Goal: Find specific page/section: Find specific page/section

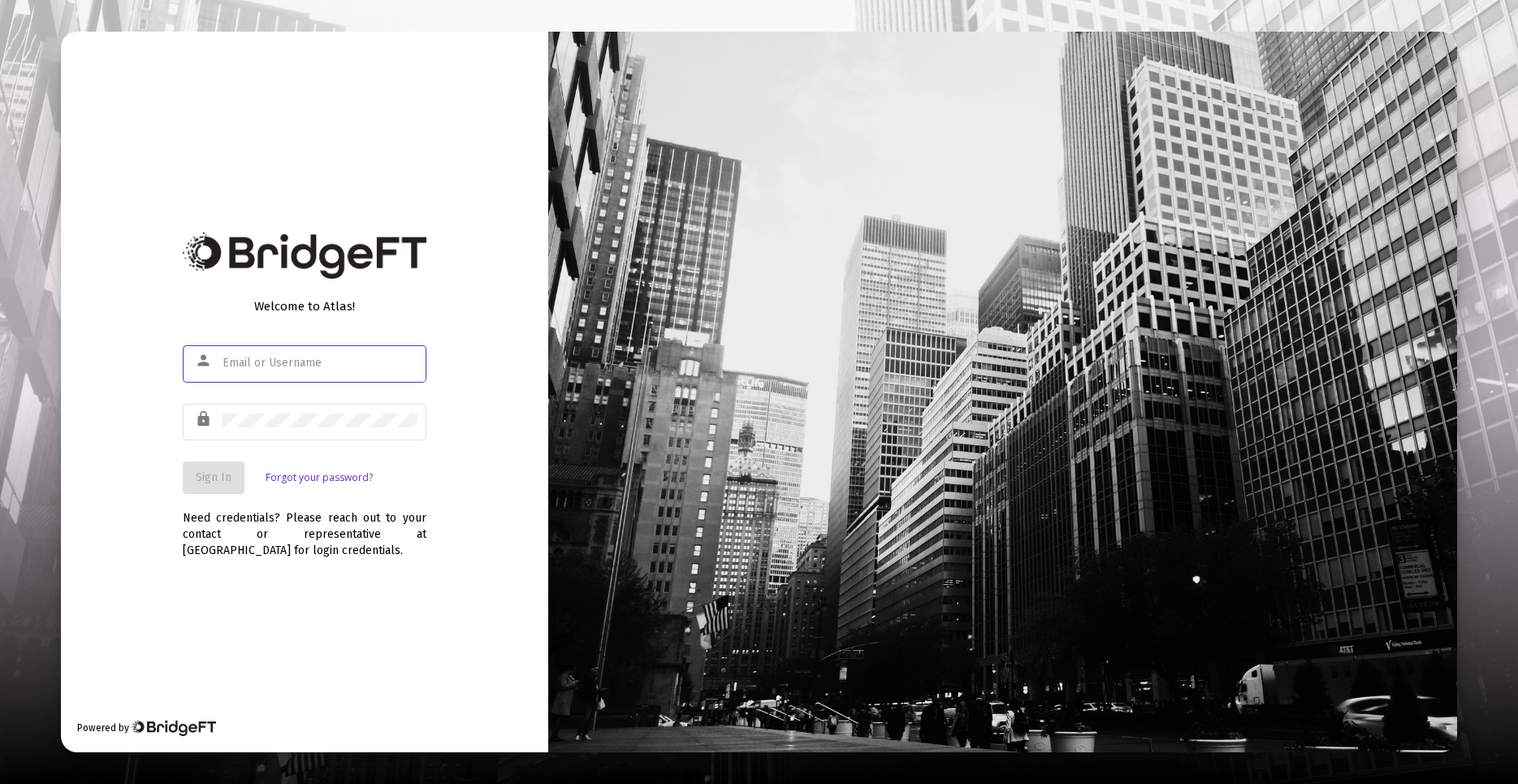
click at [300, 369] on input "text" at bounding box center [320, 363] width 195 height 13
type input "[EMAIL_ADDRESS][DOMAIN_NAME]"
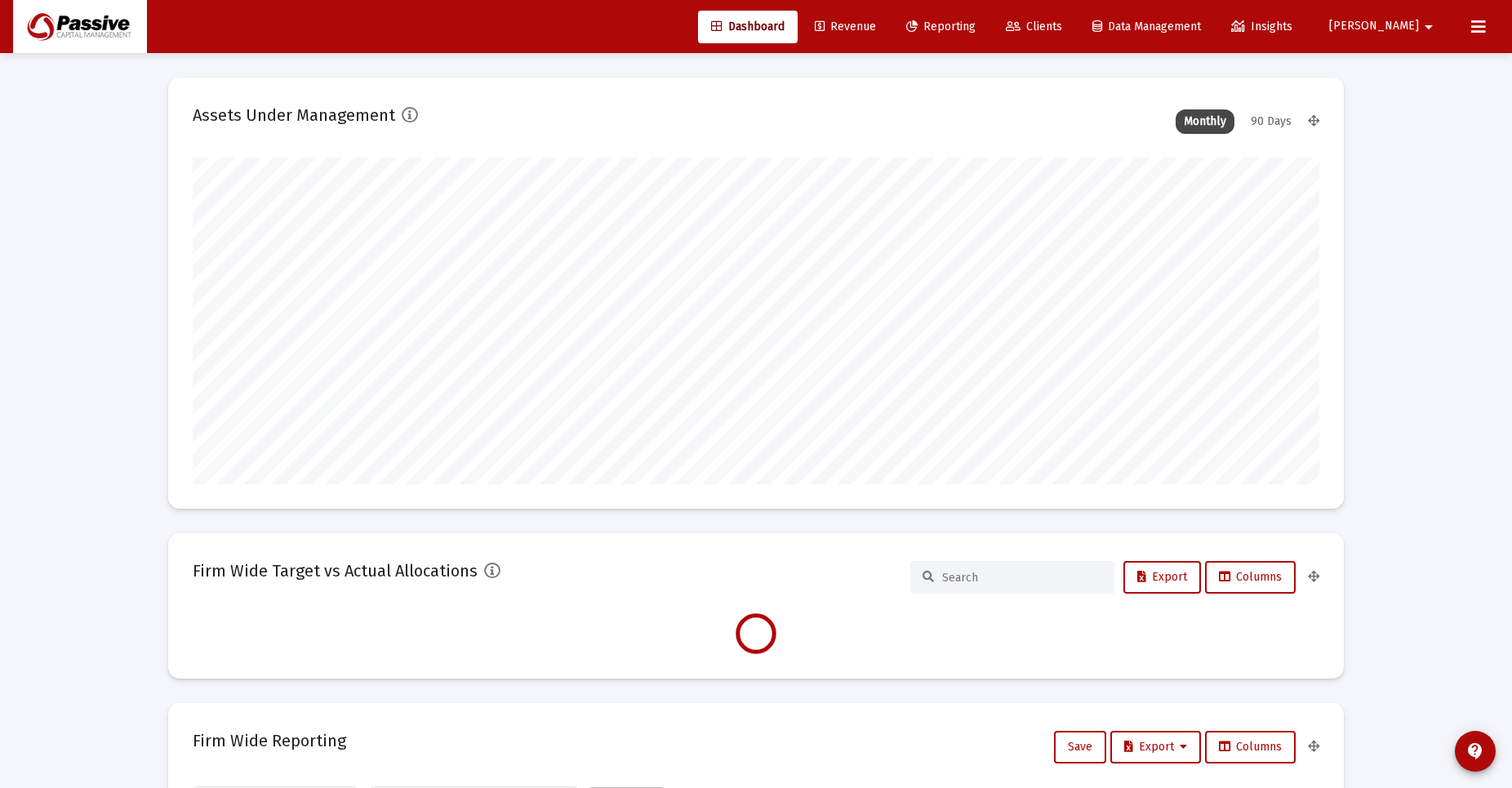
scroll to position [326, 1127]
type input "[DATE]"
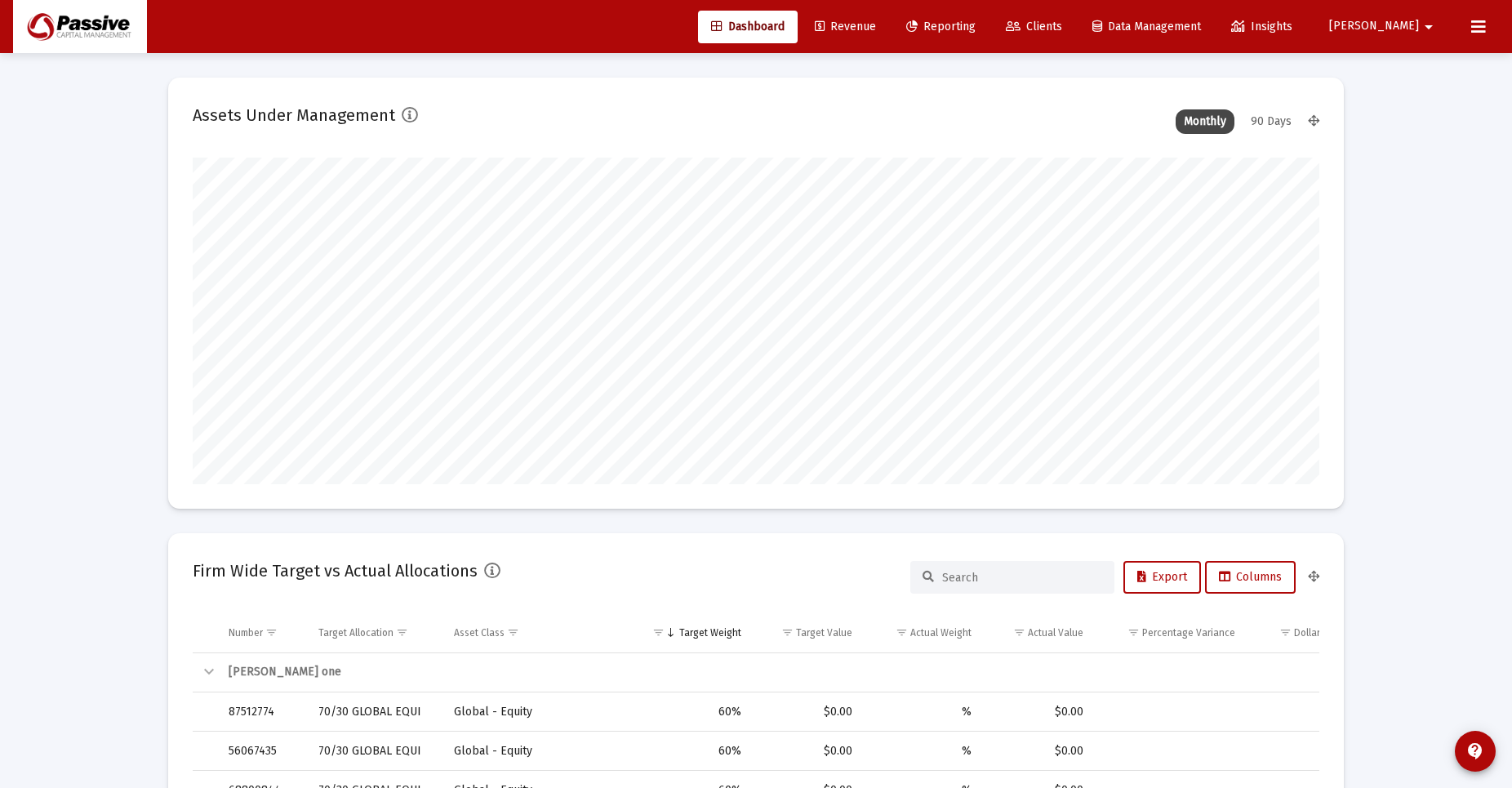
click at [1062, 27] on span "Clients" at bounding box center [1034, 27] width 56 height 14
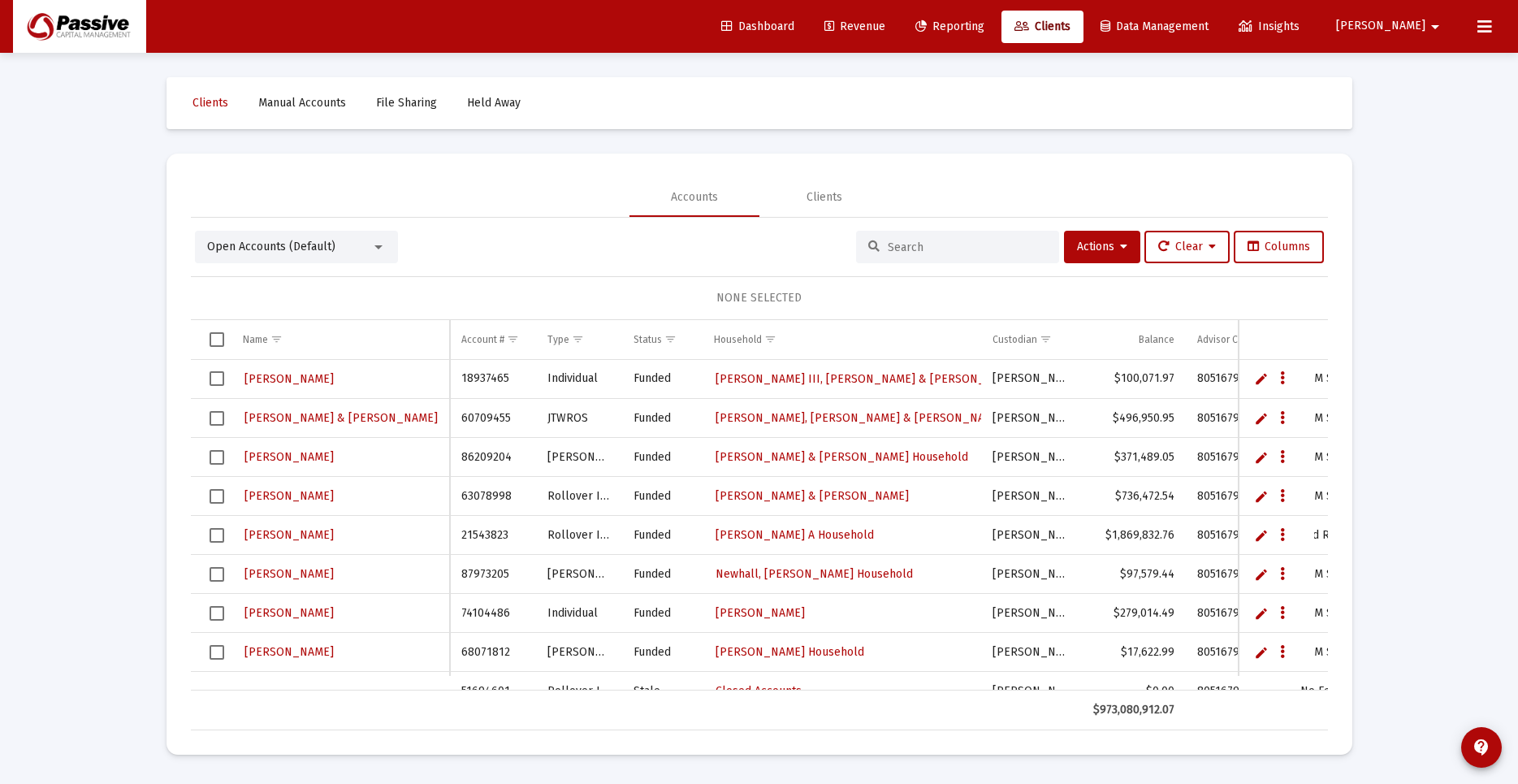
click at [933, 243] on input at bounding box center [967, 247] width 159 height 14
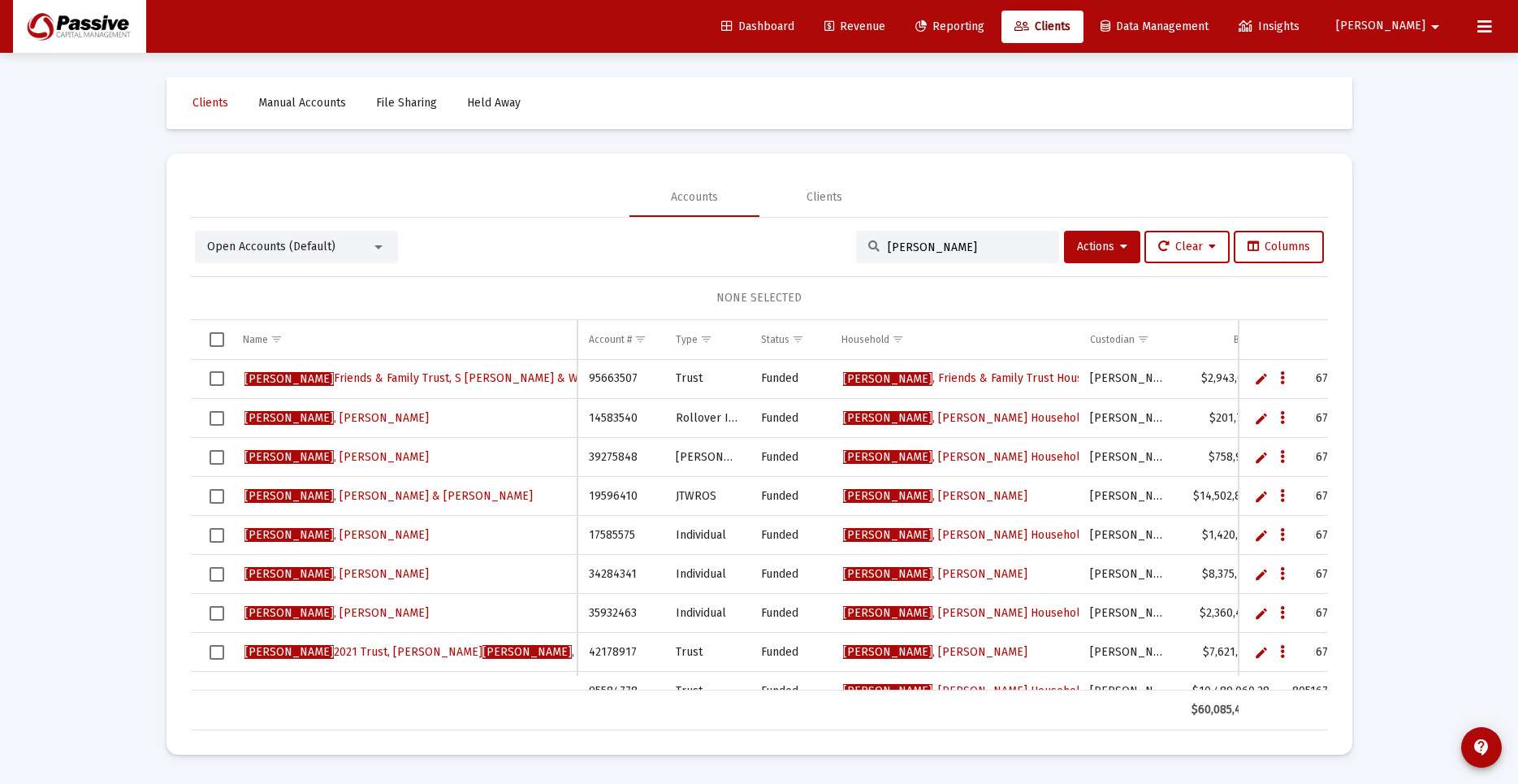
type input "dawson"
click at [219, 335] on span "Select all" at bounding box center [217, 339] width 15 height 15
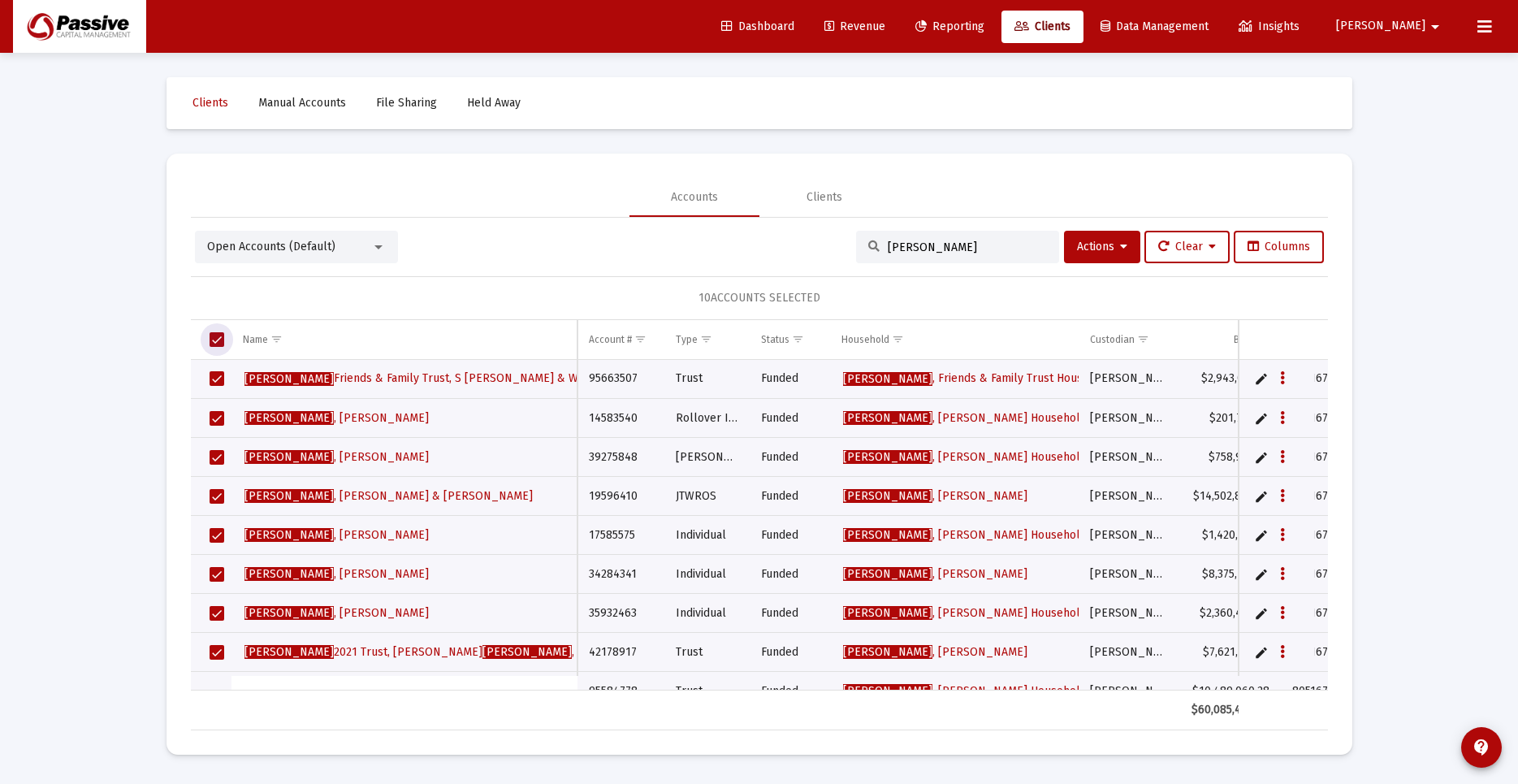
click at [219, 335] on span "Select all" at bounding box center [217, 339] width 15 height 15
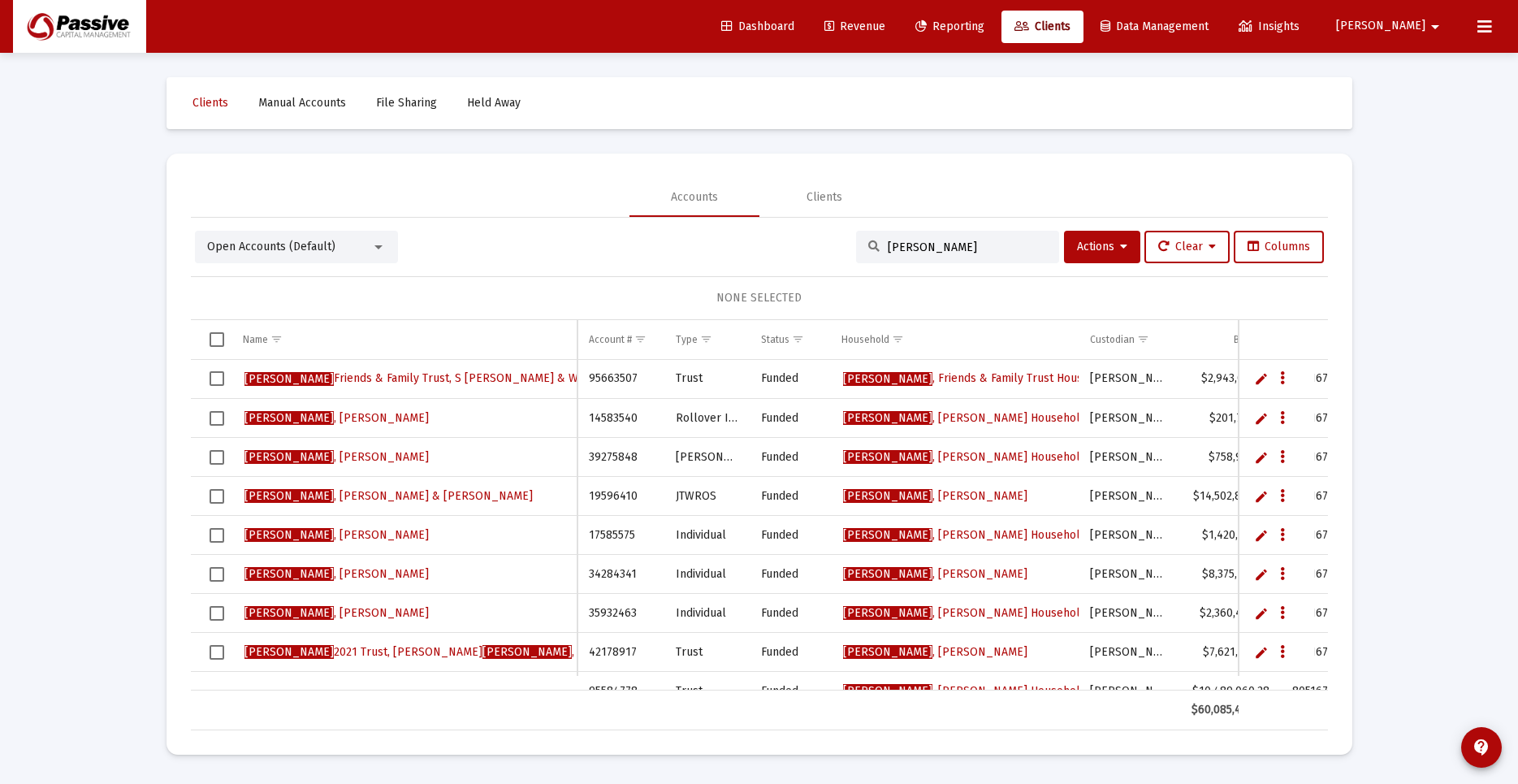
click at [1420, 22] on span "David" at bounding box center [1381, 27] width 89 height 14
click at [1426, 112] on button "Logout" at bounding box center [1426, 108] width 97 height 39
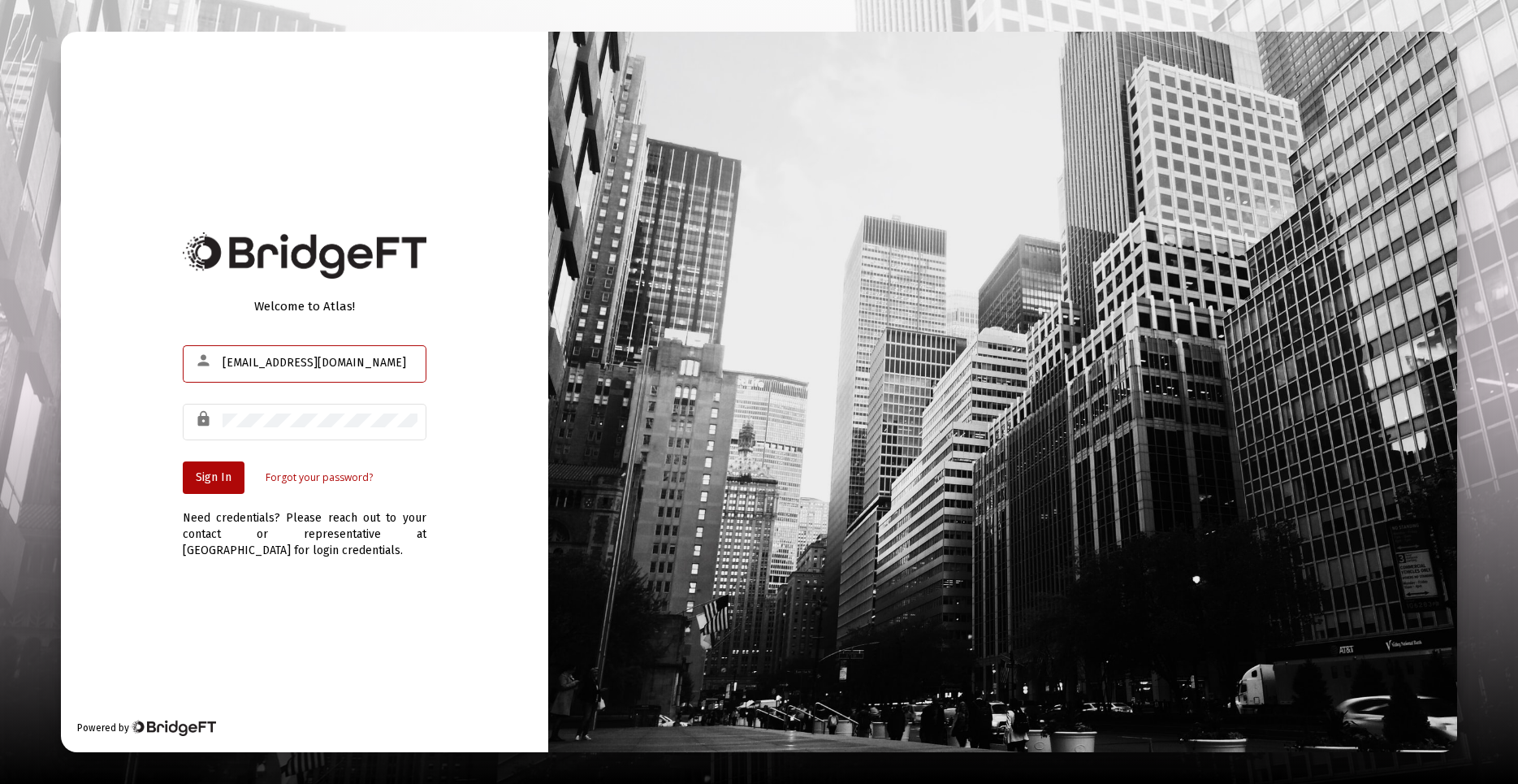
type input "[EMAIL_ADDRESS][DOMAIN_NAME]"
